Goal: Find specific page/section: Find specific page/section

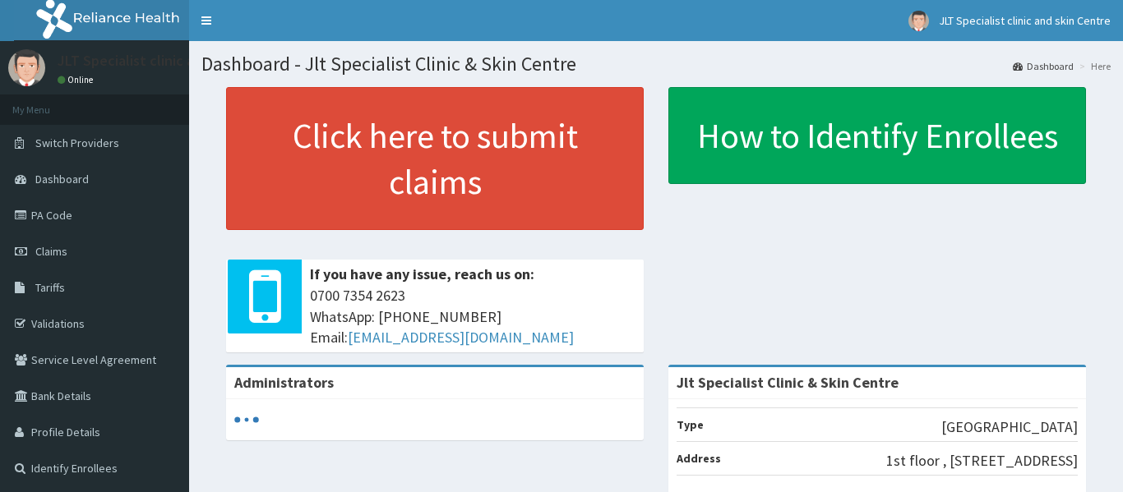
drag, startPoint x: 0, startPoint y: 0, endPoint x: 888, endPoint y: 290, distance: 934.5
click at [873, 296] on div "Click here to submit claims If you have any issue, reach us on: [PHONE_NUMBER] …" at bounding box center [655, 226] width 909 height 278
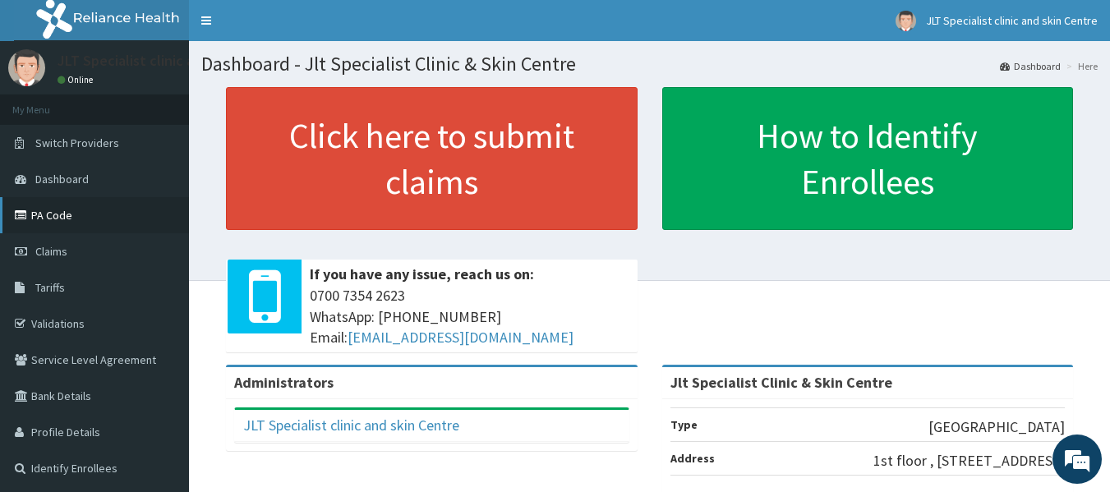
click at [62, 216] on link "PA Code" at bounding box center [94, 215] width 189 height 36
click at [58, 215] on link "PA Code" at bounding box center [94, 215] width 189 height 36
click at [62, 219] on link "PA Code" at bounding box center [94, 215] width 189 height 36
